Goal: Information Seeking & Learning: Find contact information

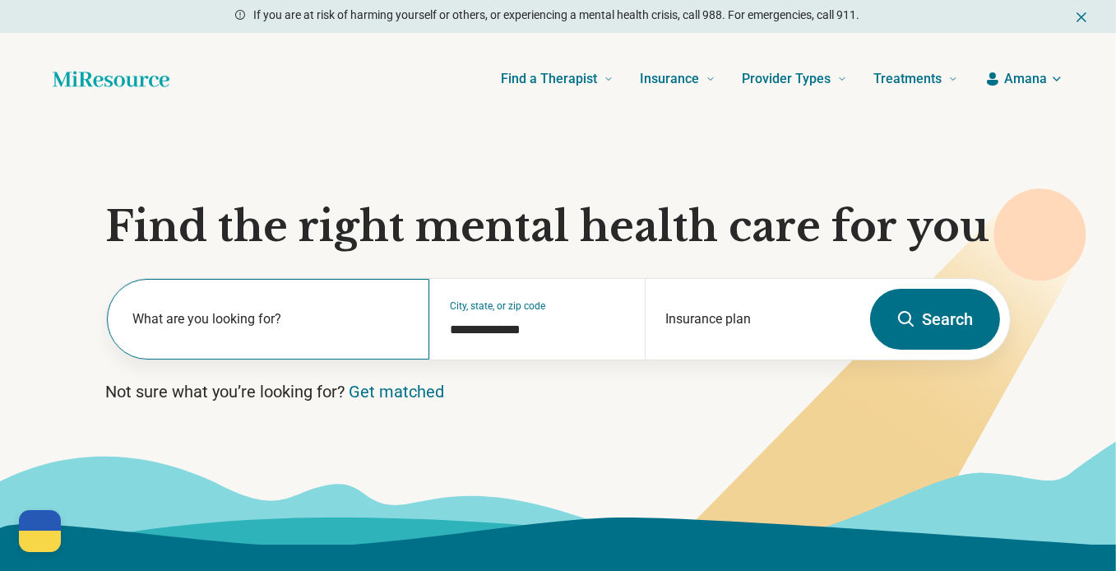
click at [259, 320] on label "What are you looking for?" at bounding box center [271, 319] width 277 height 20
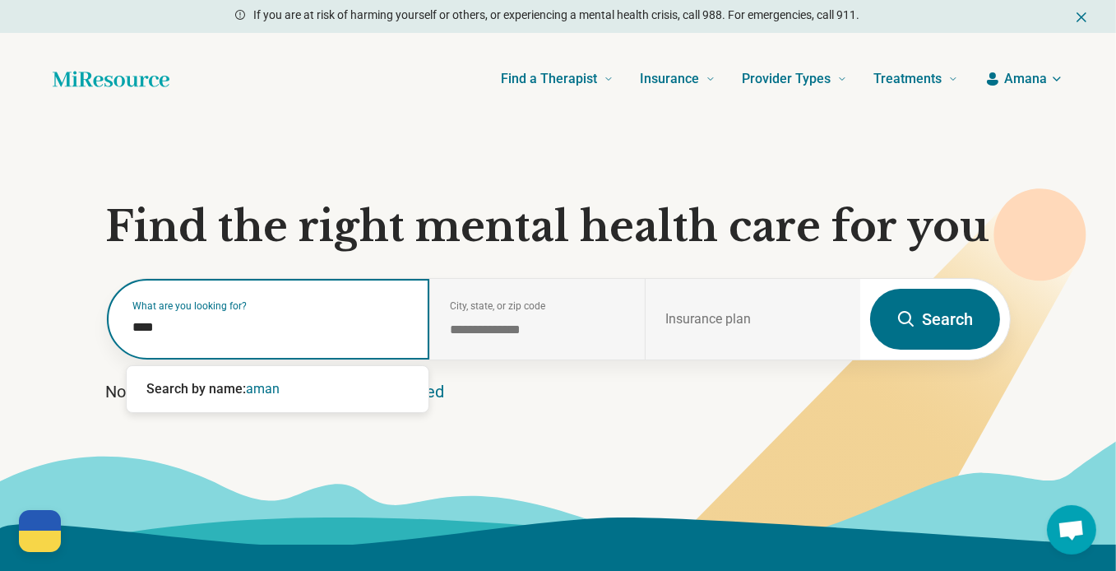
type input "*****"
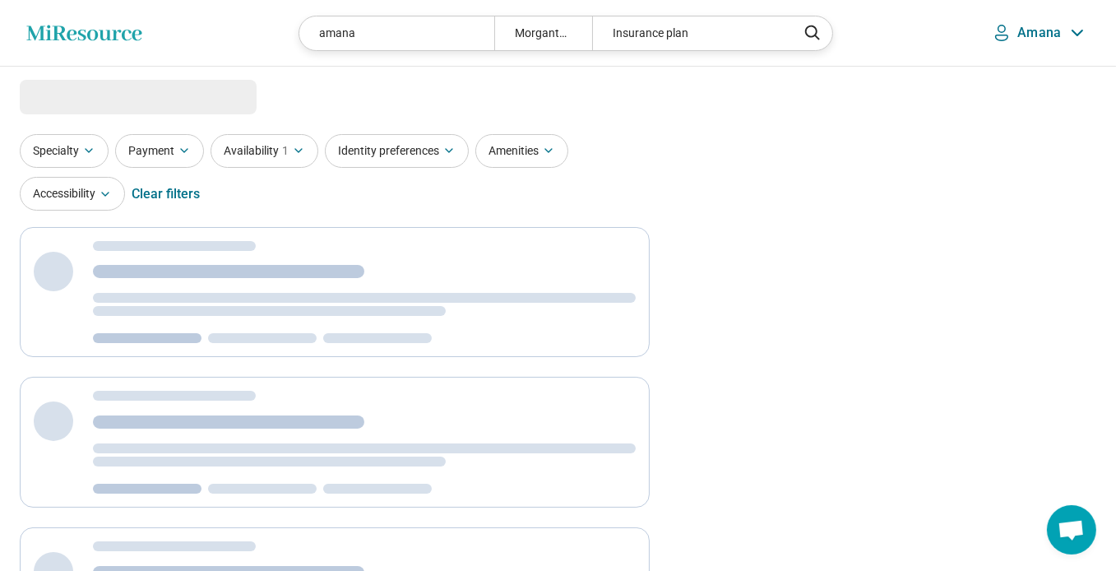
select select "***"
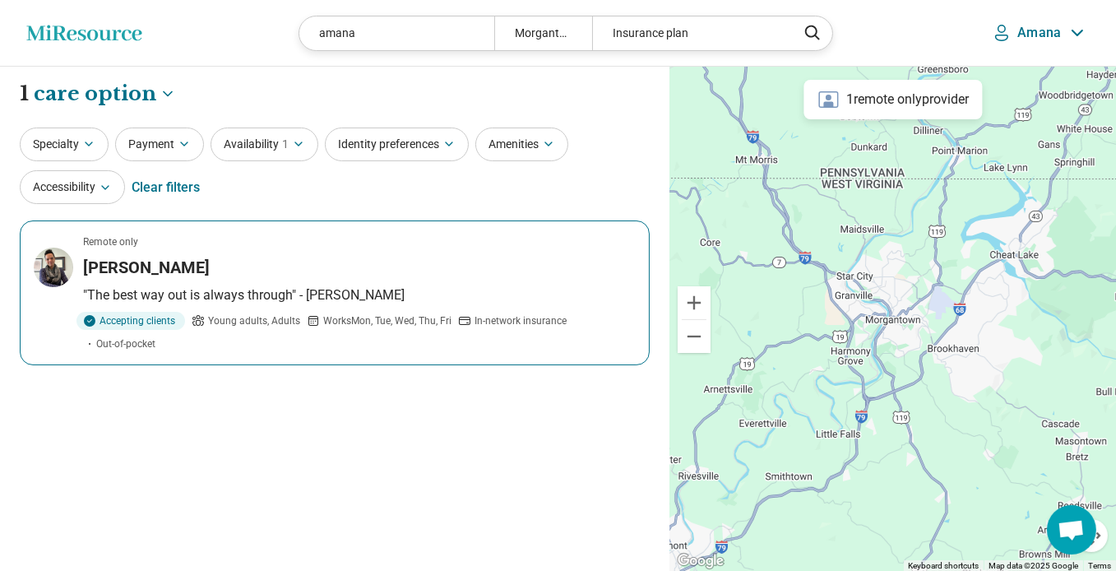
click at [190, 260] on h3 "[PERSON_NAME]" at bounding box center [146, 267] width 127 height 23
